Goal: Information Seeking & Learning: Learn about a topic

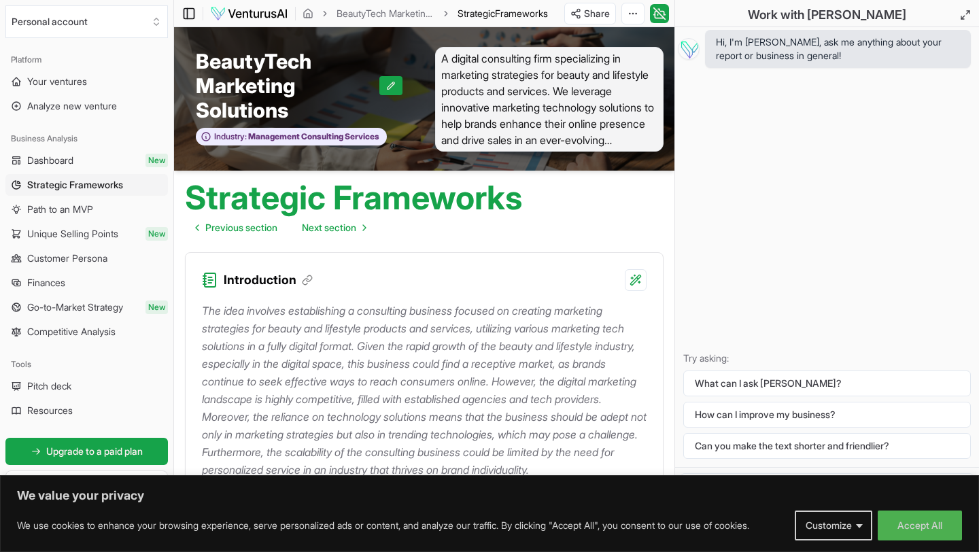
click at [190, 18] on icon at bounding box center [189, 13] width 14 height 16
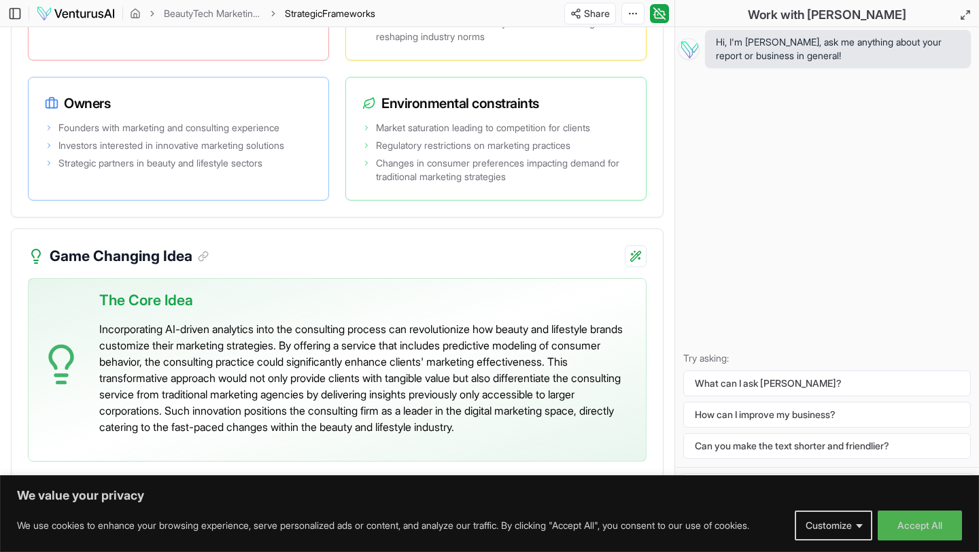
scroll to position [3149, 0]
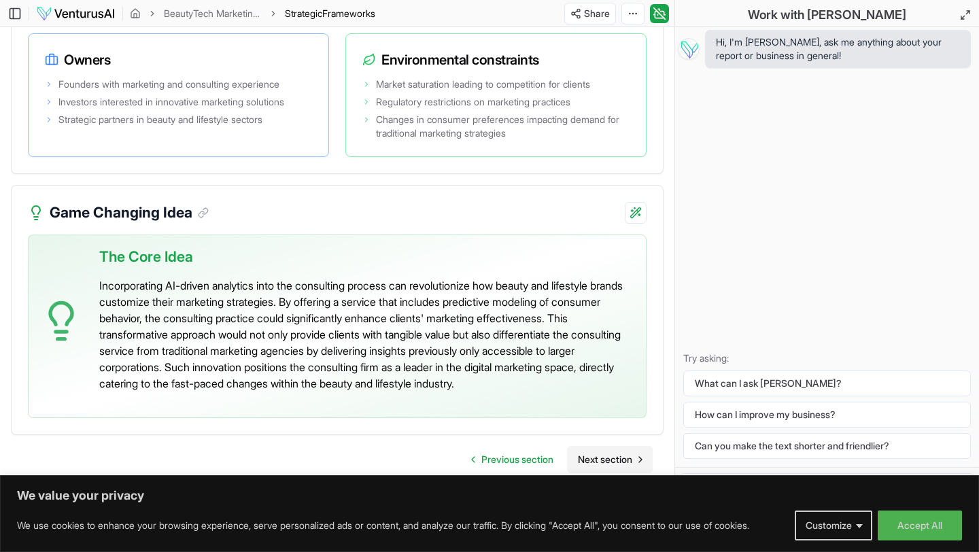
click at [593, 451] on link "Next section" at bounding box center [610, 459] width 86 height 27
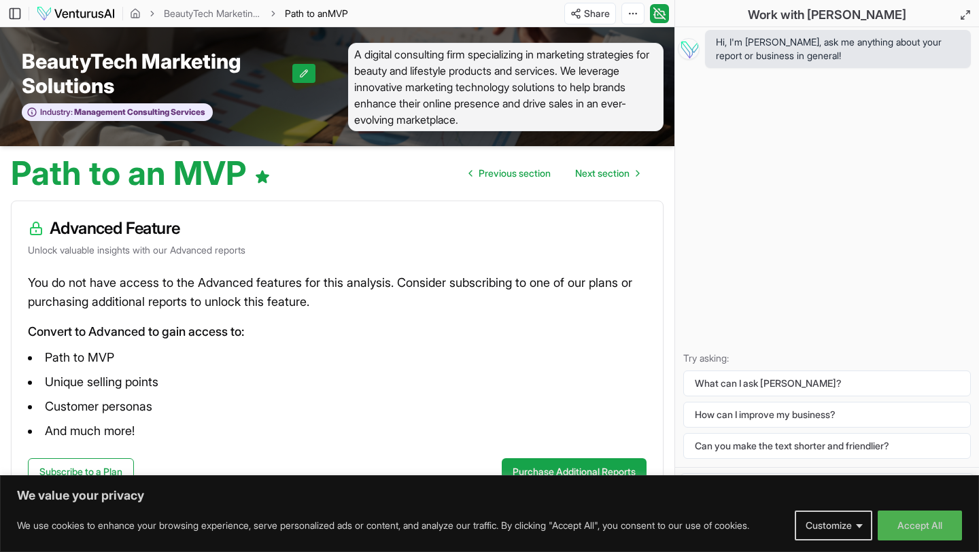
scroll to position [29, 0]
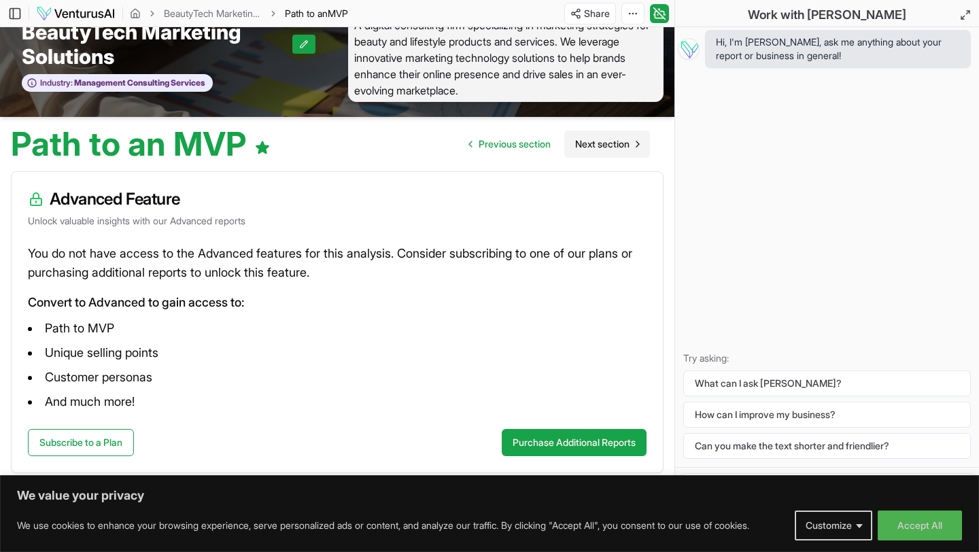
click at [607, 139] on span "Next section" at bounding box center [602, 144] width 54 height 14
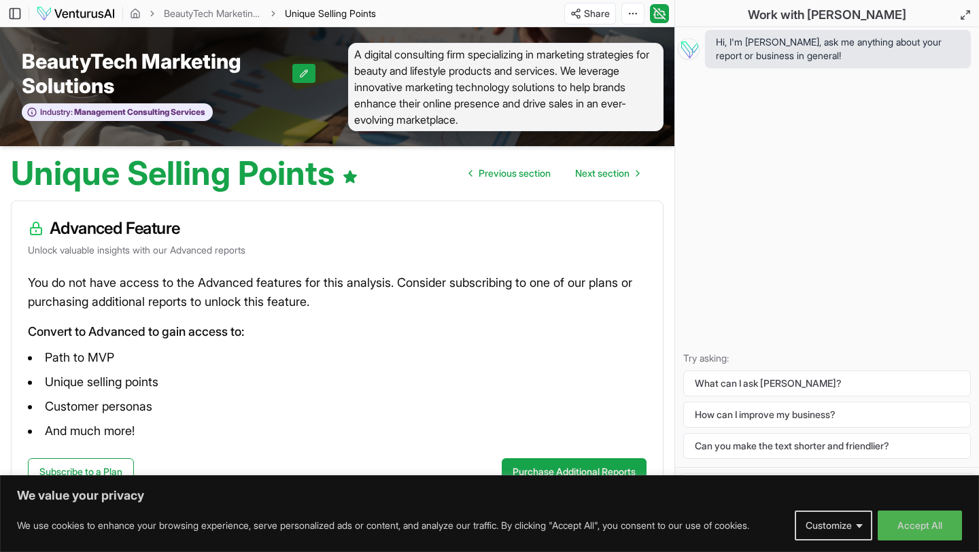
scroll to position [29, 0]
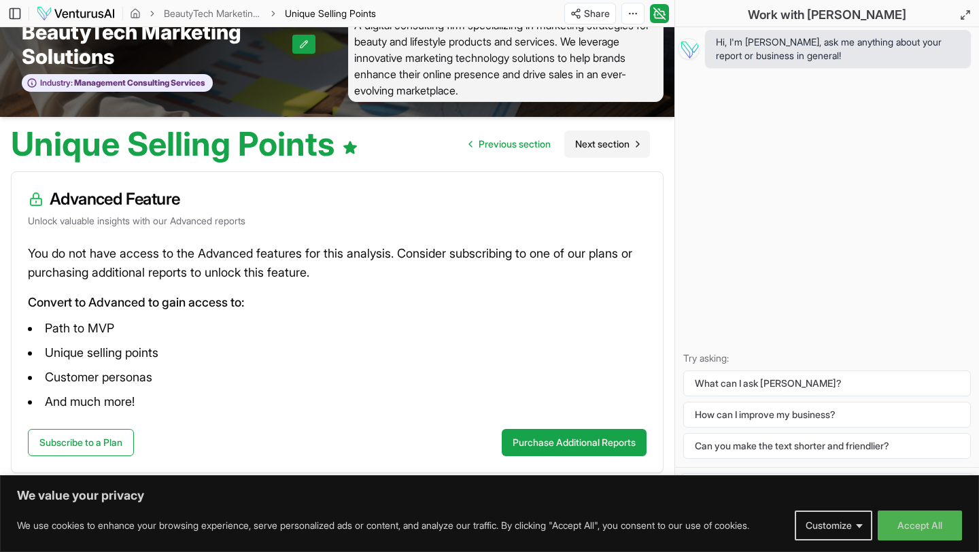
click at [600, 138] on span "Next section" at bounding box center [602, 144] width 54 height 14
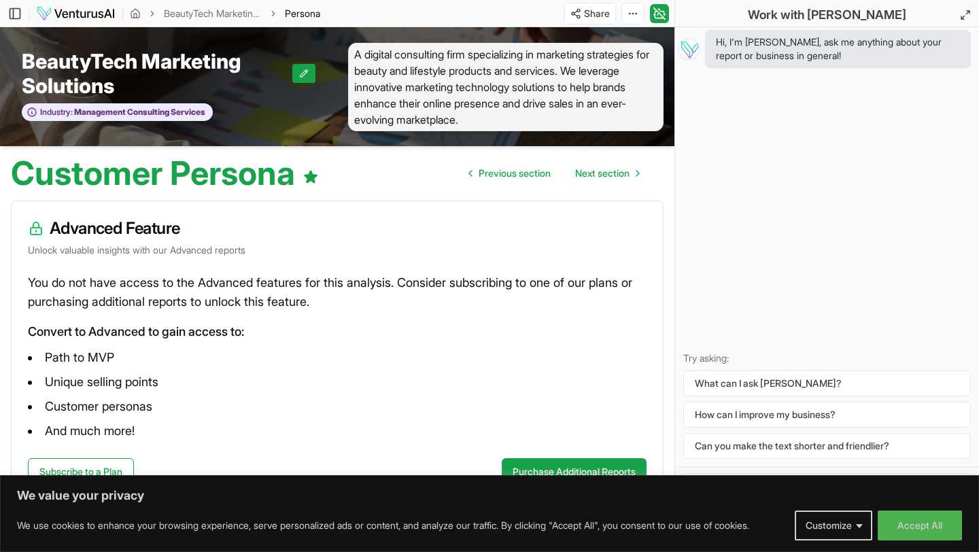
click at [84, 9] on img at bounding box center [76, 13] width 80 height 16
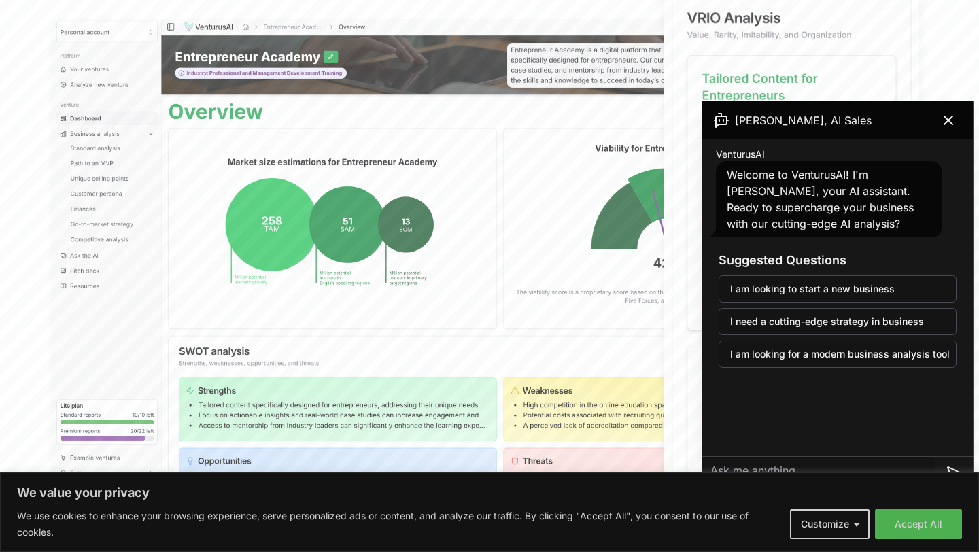
scroll to position [411, 0]
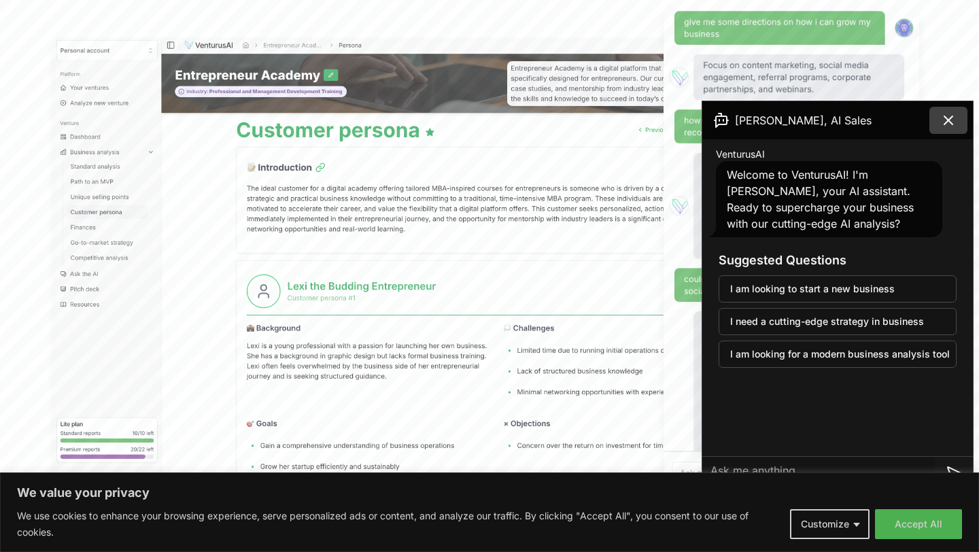
click at [954, 122] on icon at bounding box center [948, 120] width 16 height 16
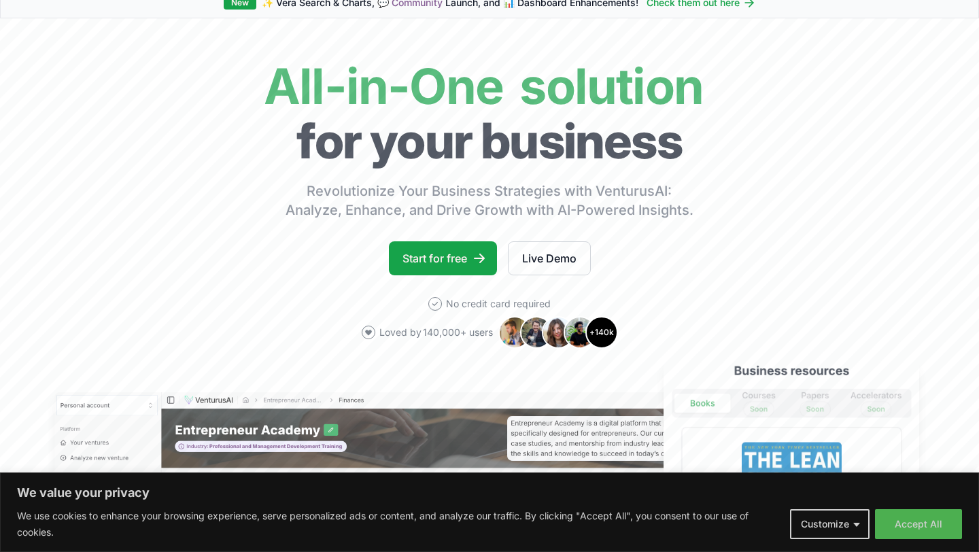
scroll to position [68, 0]
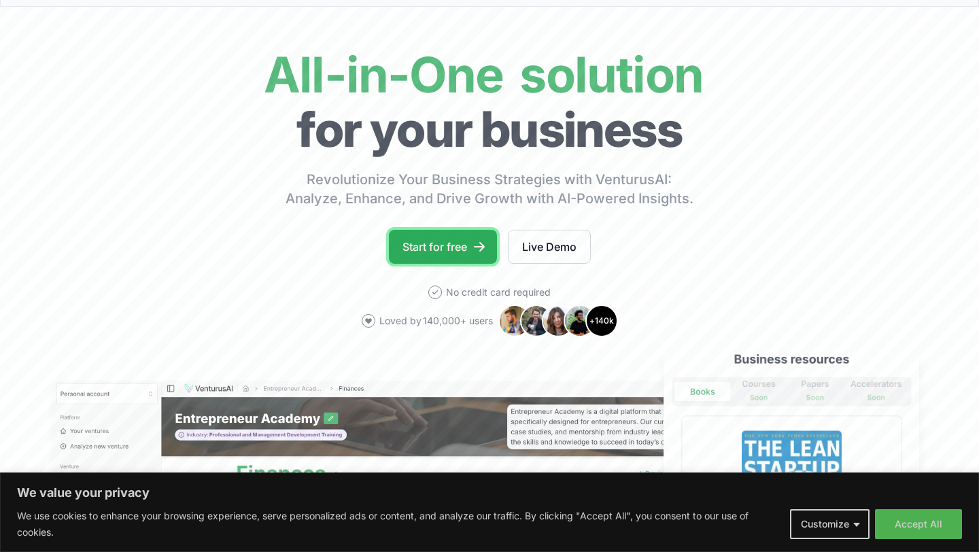
click at [438, 248] on link "Start for free" at bounding box center [443, 247] width 108 height 34
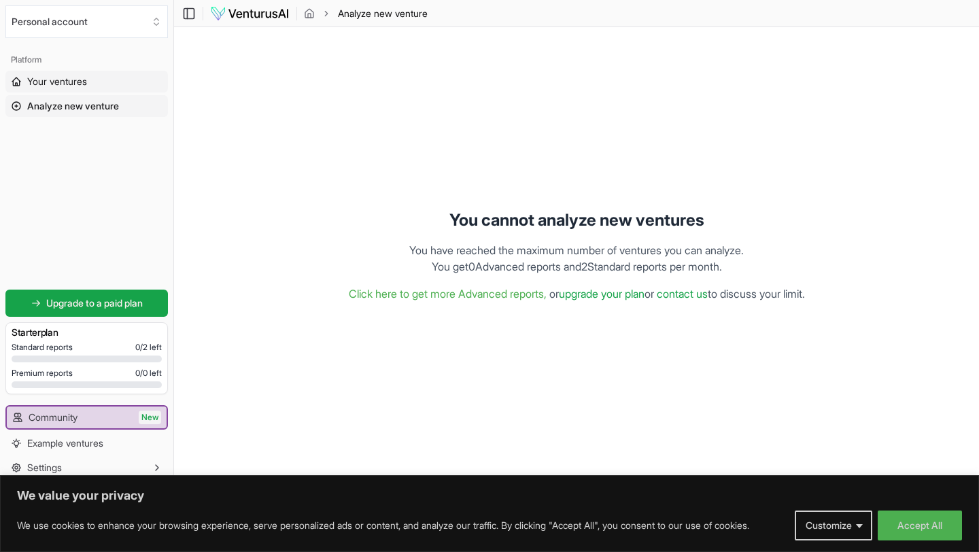
click at [78, 81] on span "Your ventures" at bounding box center [57, 82] width 60 height 14
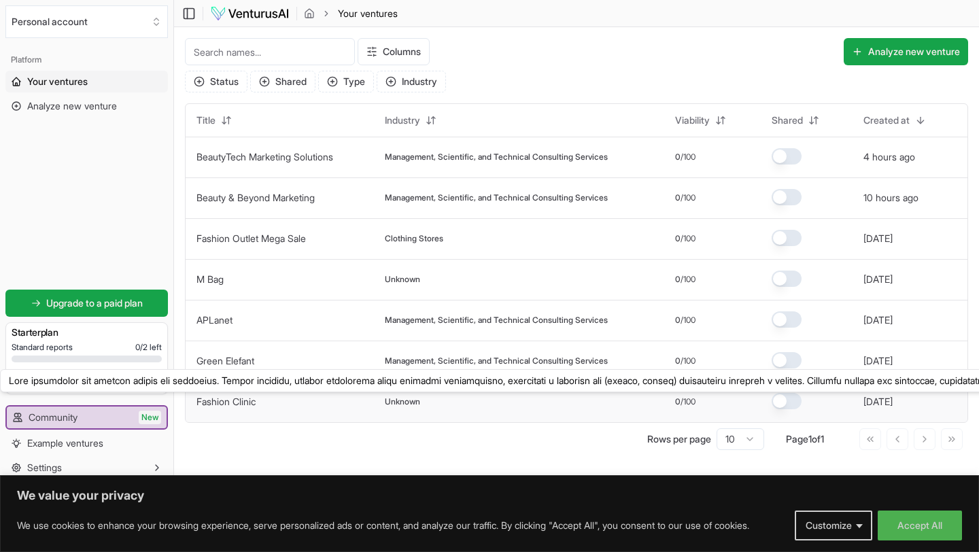
click at [218, 402] on link "Fashion Clinic" at bounding box center [225, 402] width 59 height 12
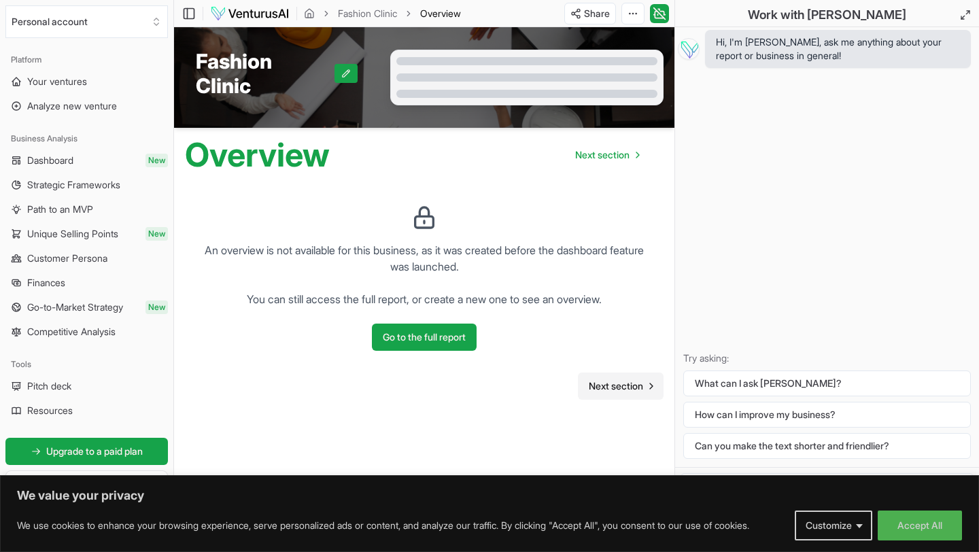
click at [621, 379] on span "Next section" at bounding box center [616, 386] width 54 height 14
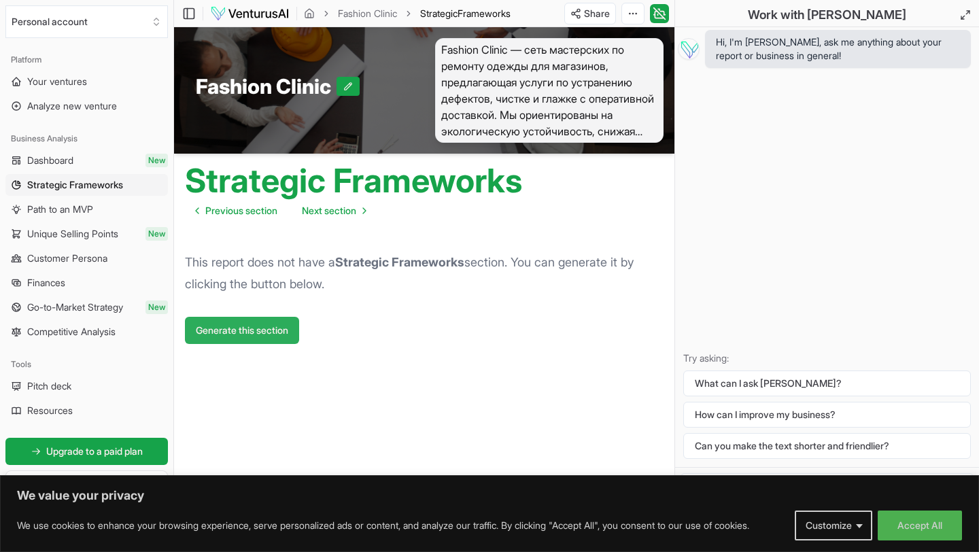
click at [291, 325] on button "Generate this section" at bounding box center [242, 330] width 114 height 27
